Goal: Information Seeking & Learning: Learn about a topic

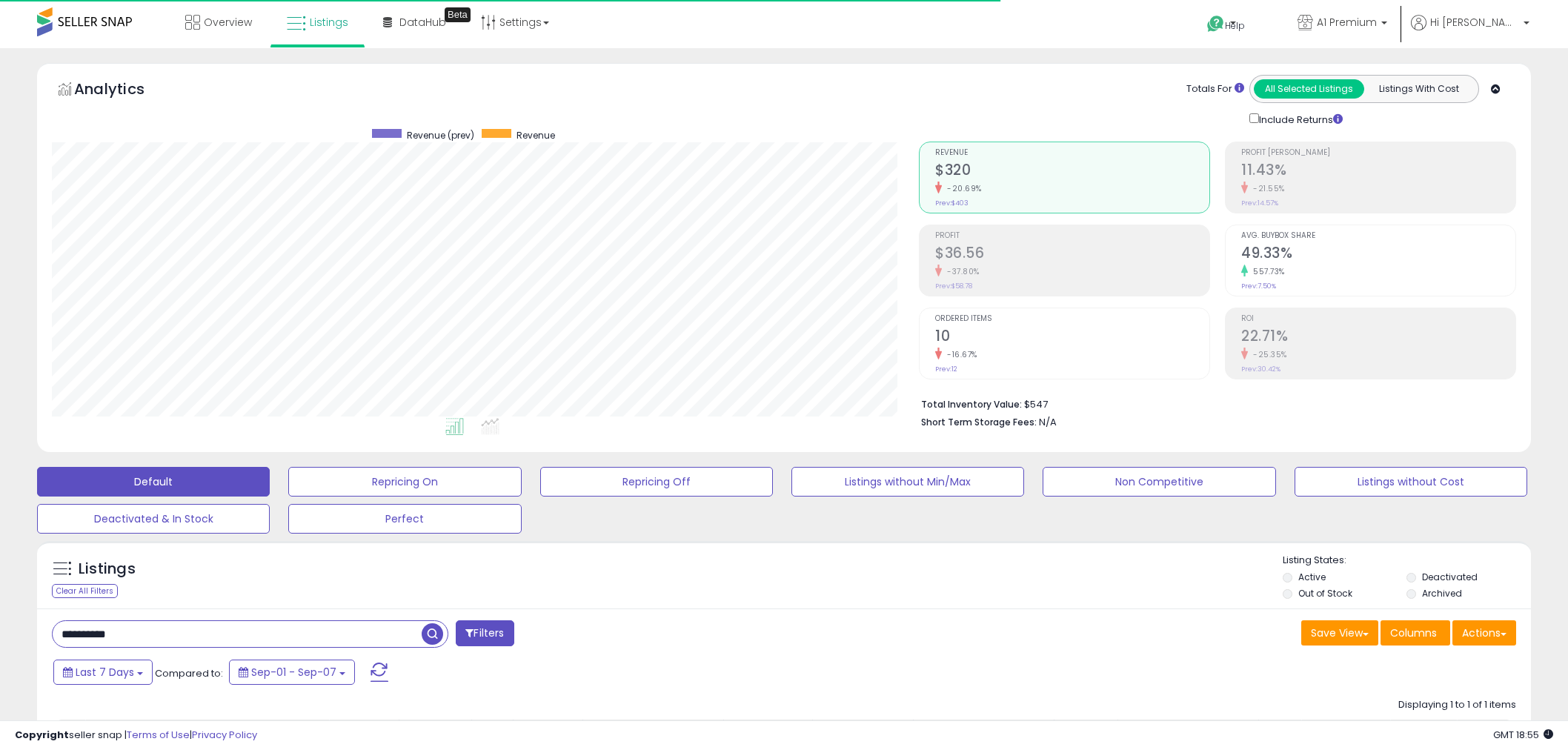
scroll to position [157, 0]
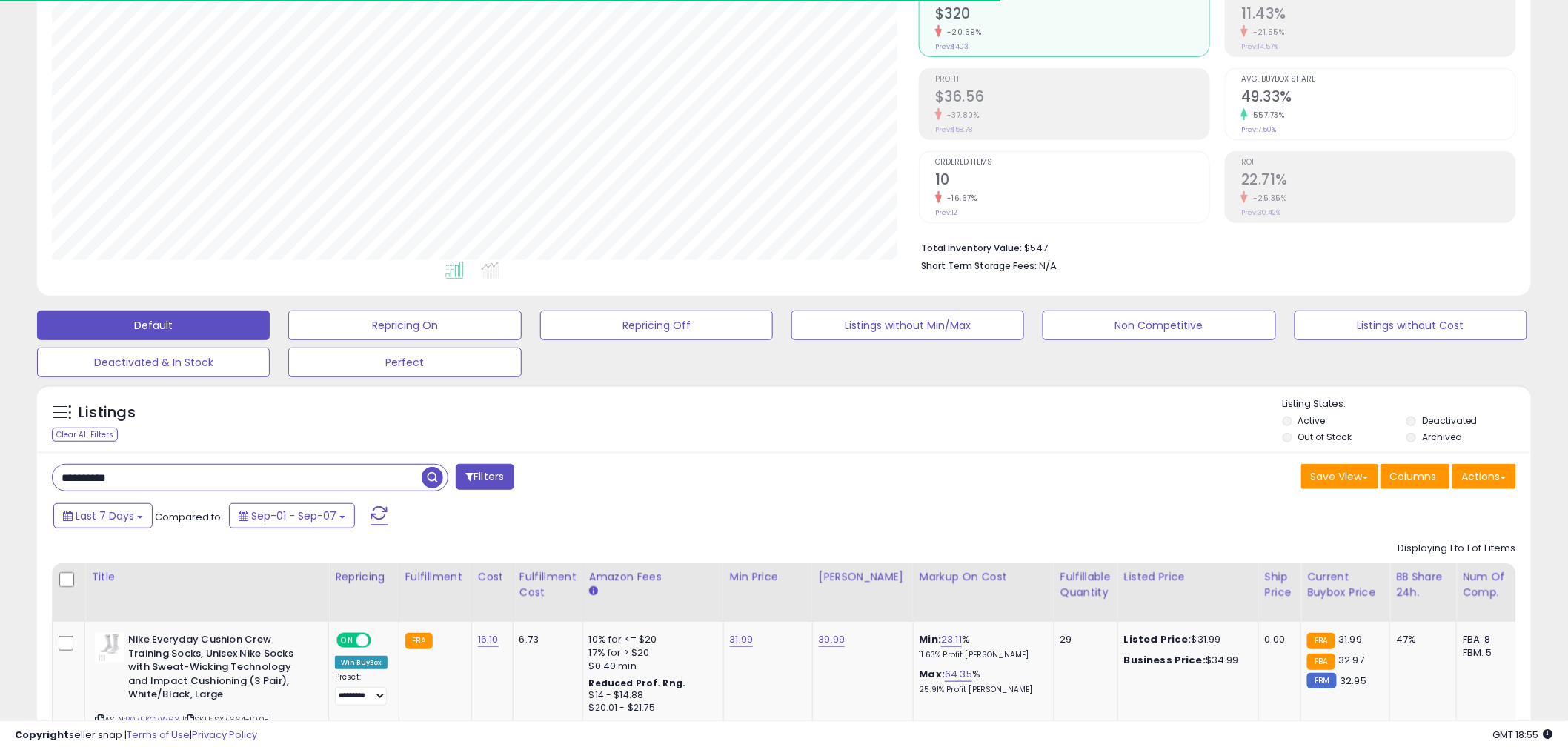
click at [181, 468] on input "**********" at bounding box center [237, 478] width 369 height 26
drag, startPoint x: 1169, startPoint y: 643, endPoint x: 1211, endPoint y: 642, distance: 42.0
click at [1211, 642] on div "Listed Price: $31.99" at bounding box center [1186, 639] width 123 height 14
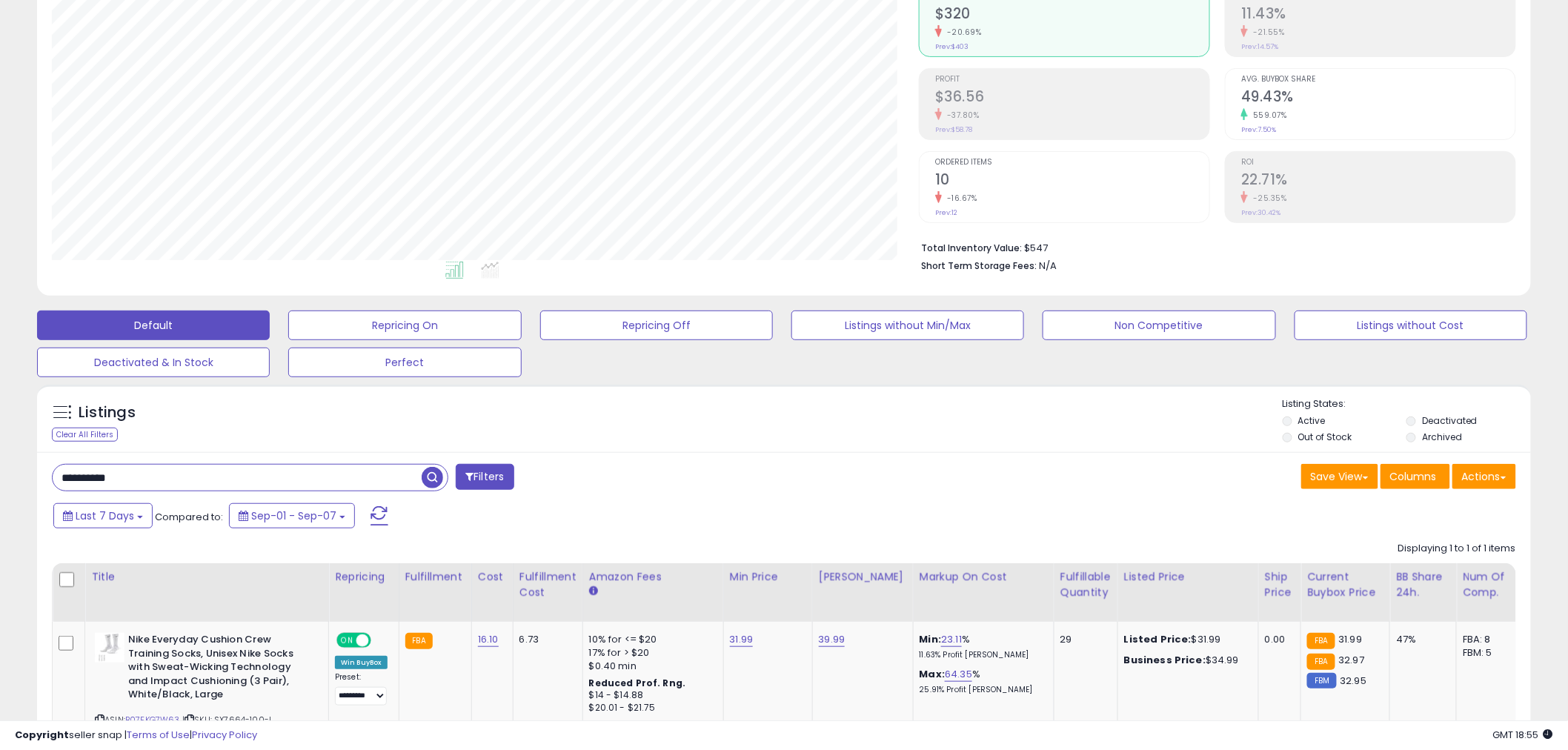
click at [1197, 529] on div "Last 7 Days Compared to: Sep-01 - Sep-07" at bounding box center [781, 518] width 1487 height 34
click at [736, 641] on link "31.99" at bounding box center [742, 639] width 24 height 15
drag, startPoint x: 980, startPoint y: 636, endPoint x: 883, endPoint y: 639, distance: 97.0
click at [883, 639] on tr "**********" at bounding box center [1189, 687] width 2272 height 131
click at [940, 493] on div "Save View Save As New View Update Current View Columns Actions Import Export Vi…" at bounding box center [1156, 478] width 744 height 29
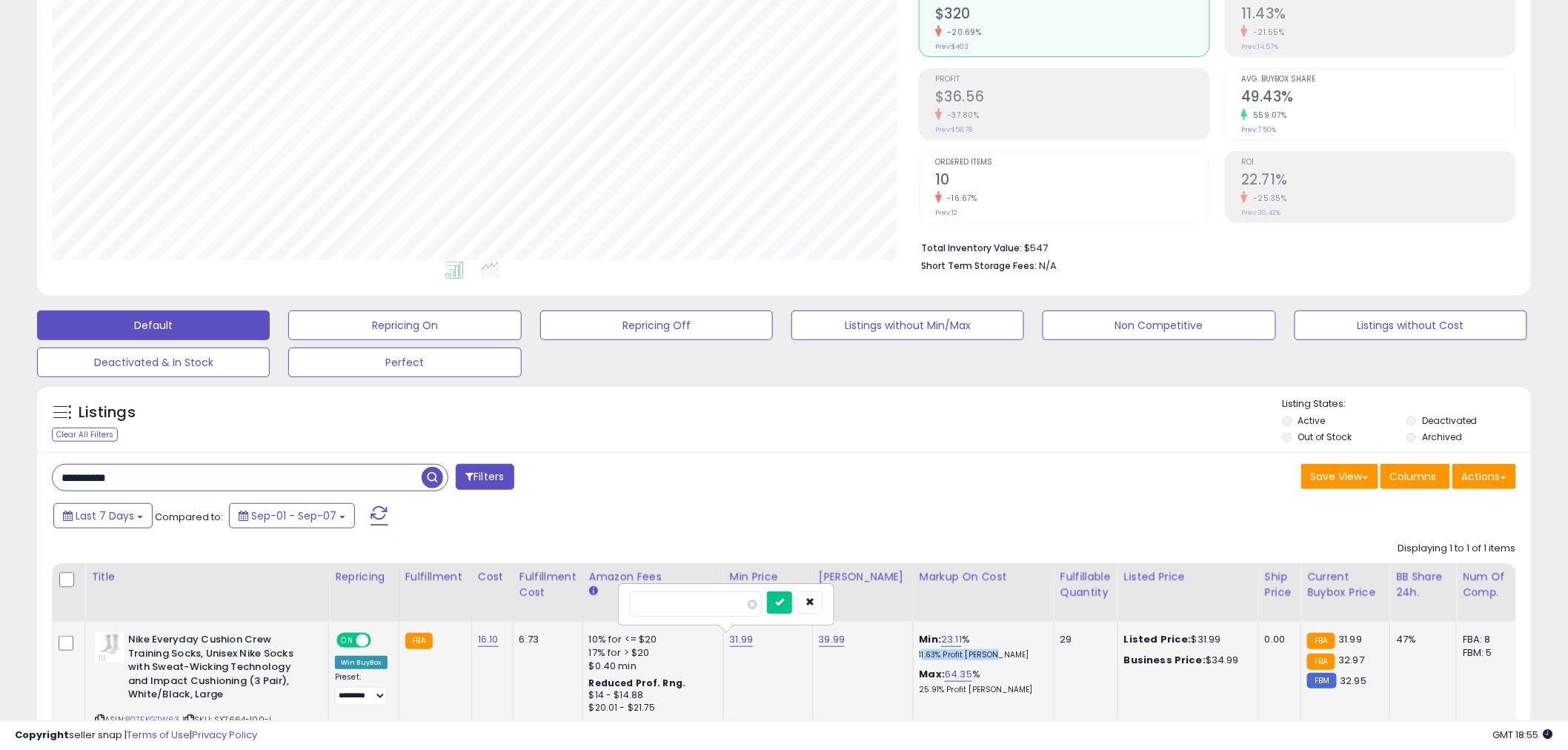
drag, startPoint x: 900, startPoint y: 653, endPoint x: 981, endPoint y: 653, distance: 81.0
click at [981, 653] on td "Min: 23.11 % 11.63% Profit [PERSON_NAME]: 64.35 % 25.91% Profit [PERSON_NAME]" at bounding box center [983, 687] width 141 height 131
click at [980, 476] on div "Save View Save As New View Update Current View Columns Actions Import Export Vi…" at bounding box center [1156, 478] width 744 height 29
